Goal: Transaction & Acquisition: Register for event/course

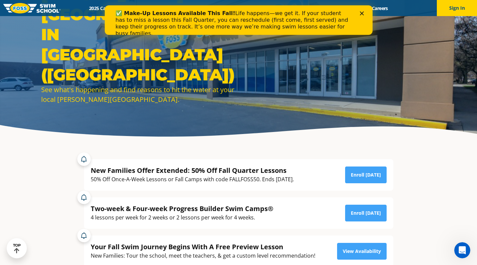
scroll to position [44, 0]
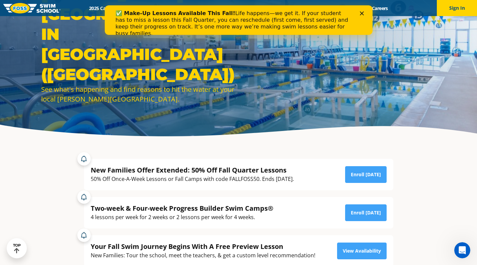
click at [366, 15] on div "Close" at bounding box center [363, 13] width 7 height 4
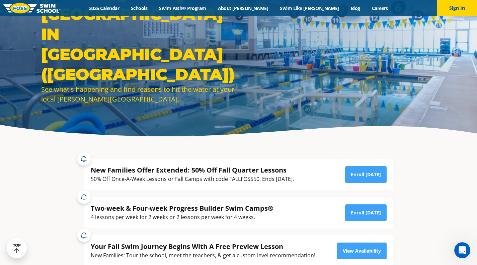
click at [125, 5] on link "2025 Calendar" at bounding box center [104, 8] width 42 height 6
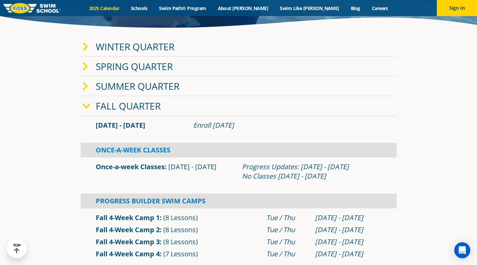
scroll to position [152, 0]
click at [131, 165] on link "Once-a-week Classes" at bounding box center [130, 167] width 69 height 9
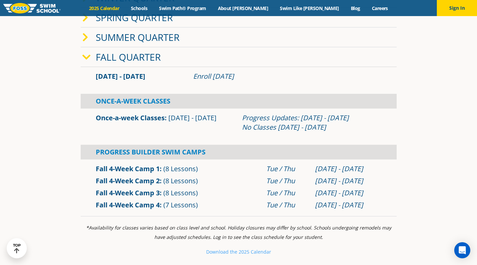
click at [140, 120] on link "Once-a-week Classes" at bounding box center [130, 117] width 69 height 9
